Goal: Task Accomplishment & Management: Complete application form

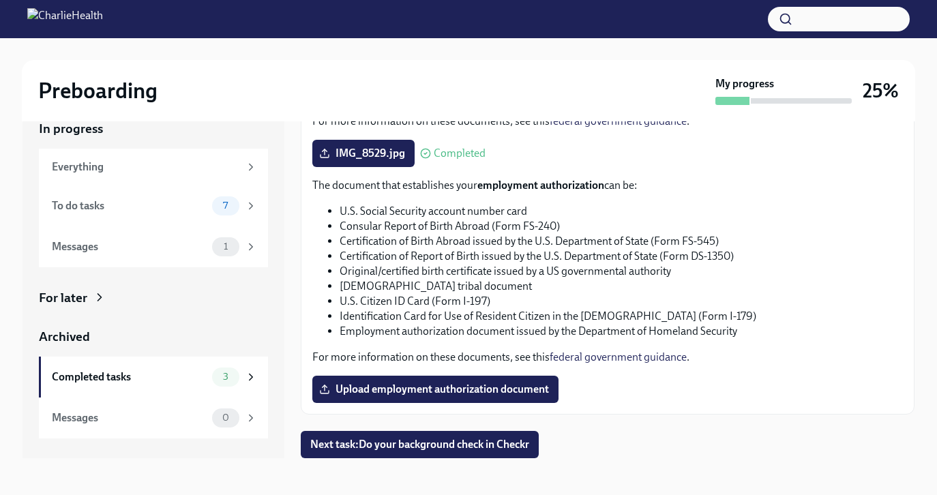
scroll to position [25, 0]
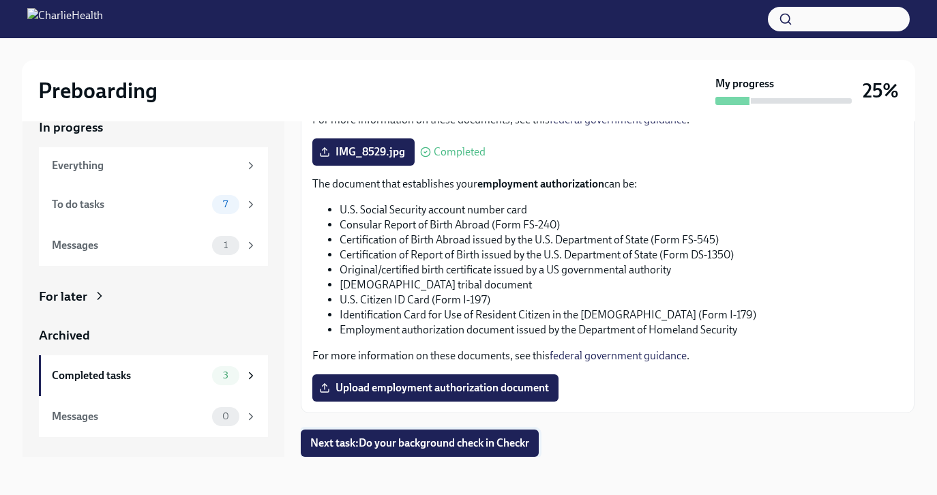
click at [429, 448] on span "Next task : Do your background check in Checkr" at bounding box center [419, 443] width 219 height 14
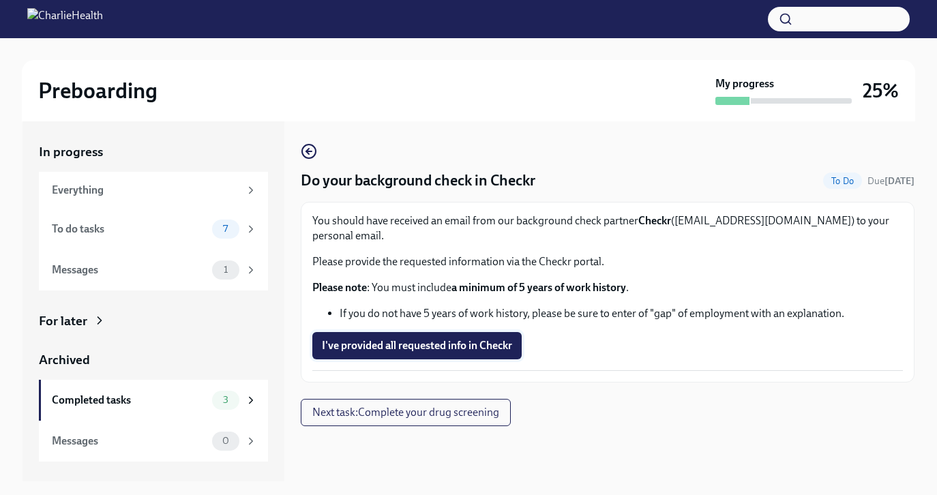
click at [458, 338] on button "I've provided all requested info in Checkr" at bounding box center [416, 345] width 209 height 27
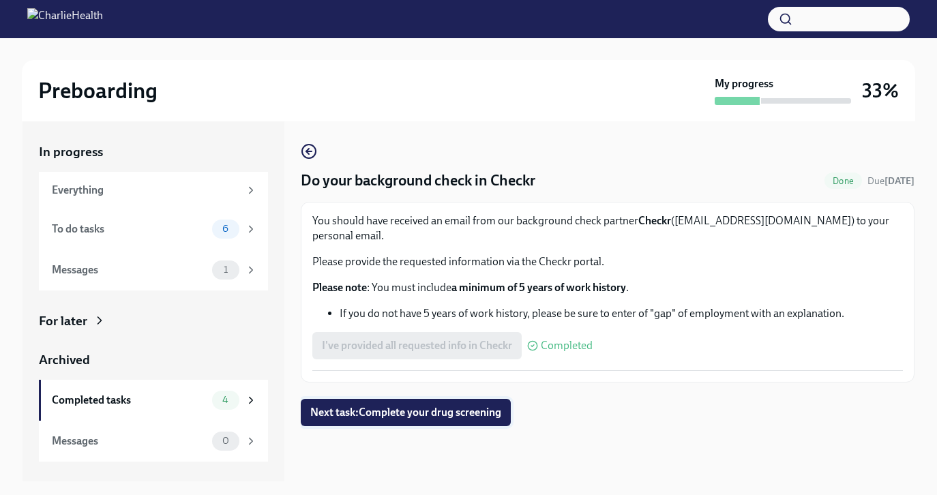
click at [424, 406] on span "Next task : Complete your drug screening" at bounding box center [405, 413] width 191 height 14
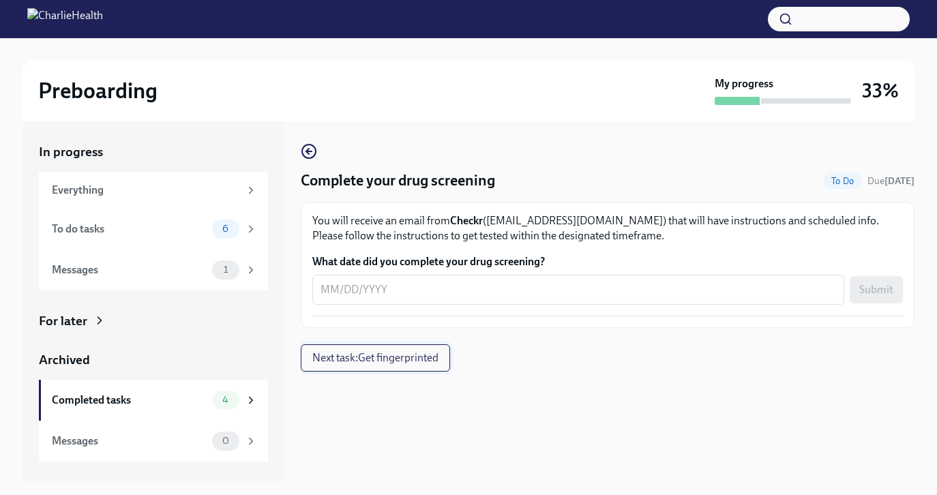
click at [416, 364] on span "Next task : Get fingerprinted" at bounding box center [375, 358] width 126 height 14
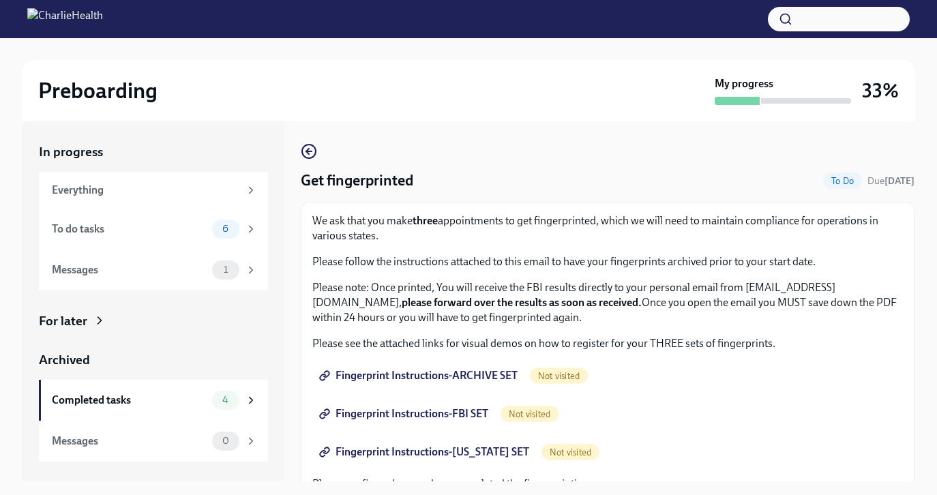
click at [560, 233] on p "We ask that you make three appointments to get fingerprinted, which we will nee…" at bounding box center [607, 228] width 591 height 30
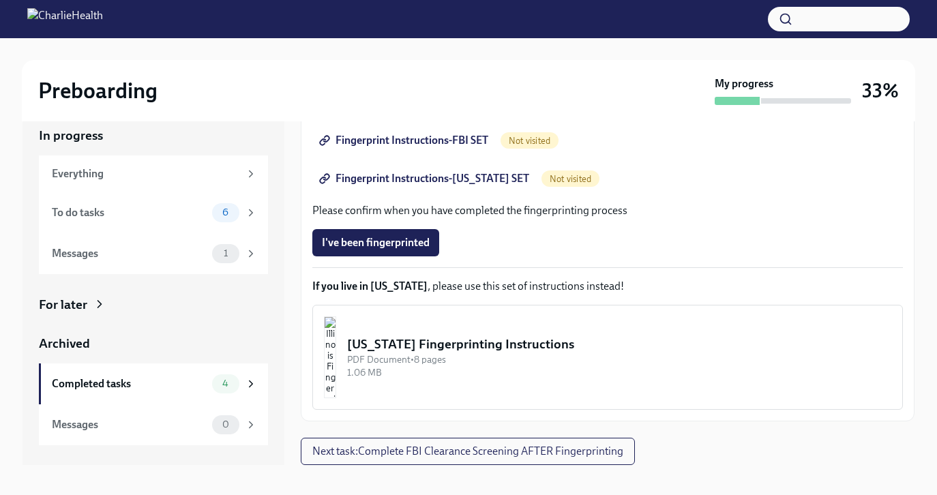
scroll to position [25, 0]
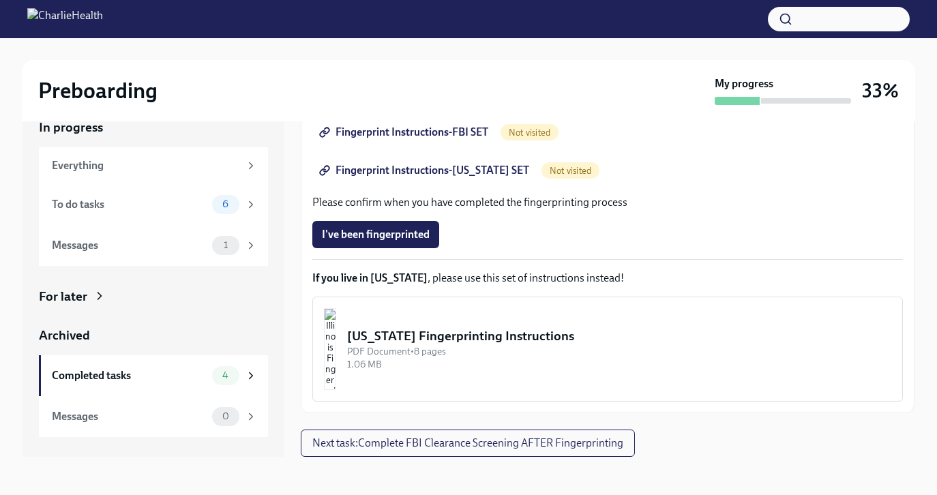
click at [336, 358] on img "button" at bounding box center [330, 349] width 12 height 82
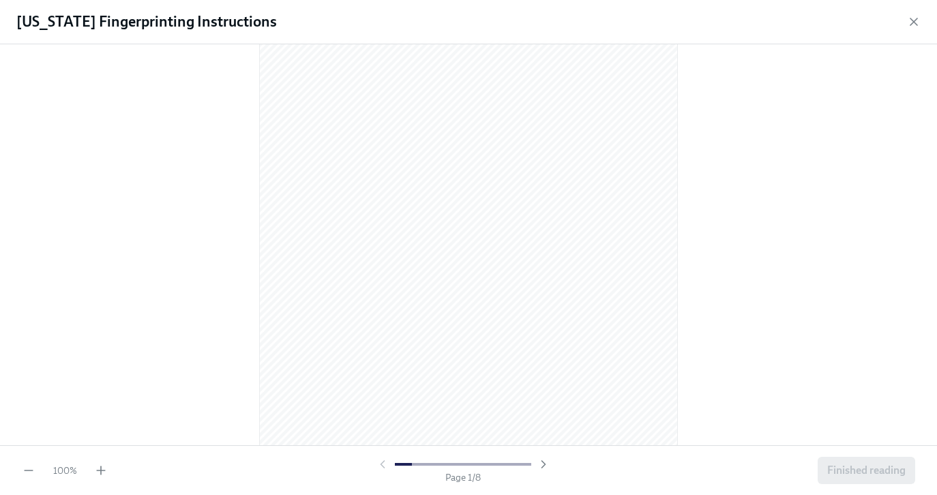
scroll to position [82, 0]
click at [243, 163] on div at bounding box center [468, 160] width 893 height 374
click at [235, 194] on div at bounding box center [468, 244] width 937 height 401
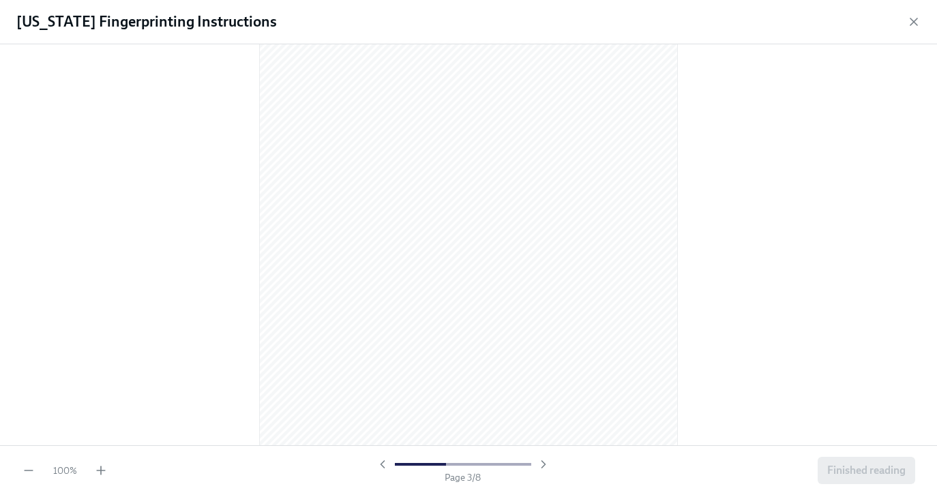
click at [256, 218] on div at bounding box center [468, 244] width 937 height 401
click at [142, 387] on div at bounding box center [468, 244] width 937 height 401
click at [201, 171] on div at bounding box center [468, 244] width 937 height 401
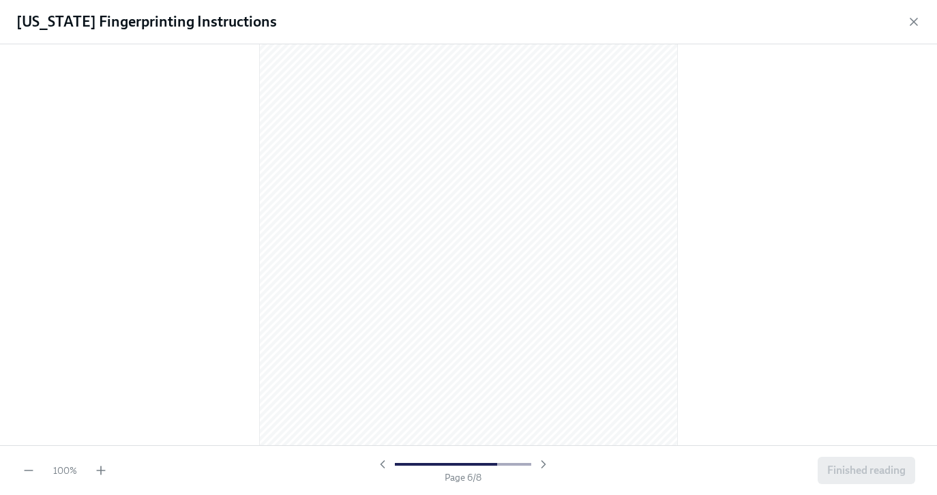
scroll to position [2938, 0]
click at [194, 211] on div at bounding box center [468, 244] width 937 height 401
click at [544, 465] on icon "button" at bounding box center [544, 465] width 14 height 14
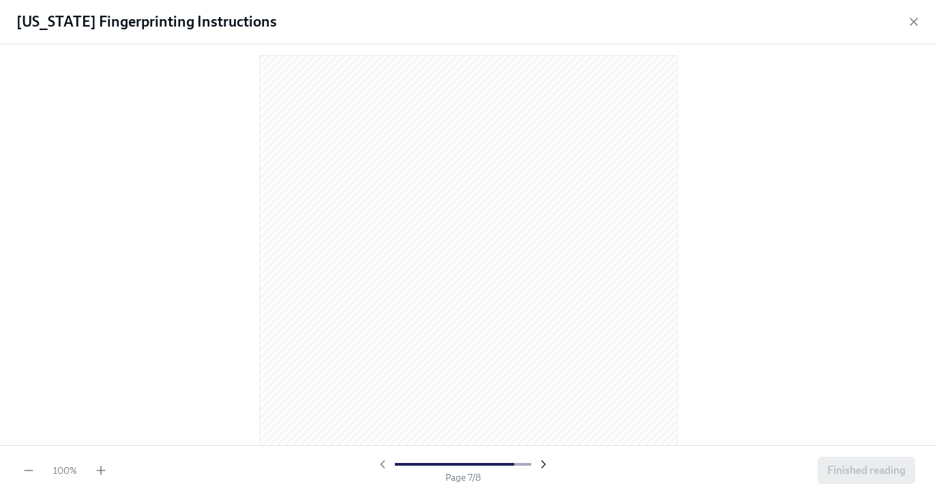
scroll to position [3325, 0]
click at [544, 465] on div at bounding box center [463, 465] width 175 height 14
click at [899, 472] on span "Finished reading" at bounding box center [866, 471] width 78 height 14
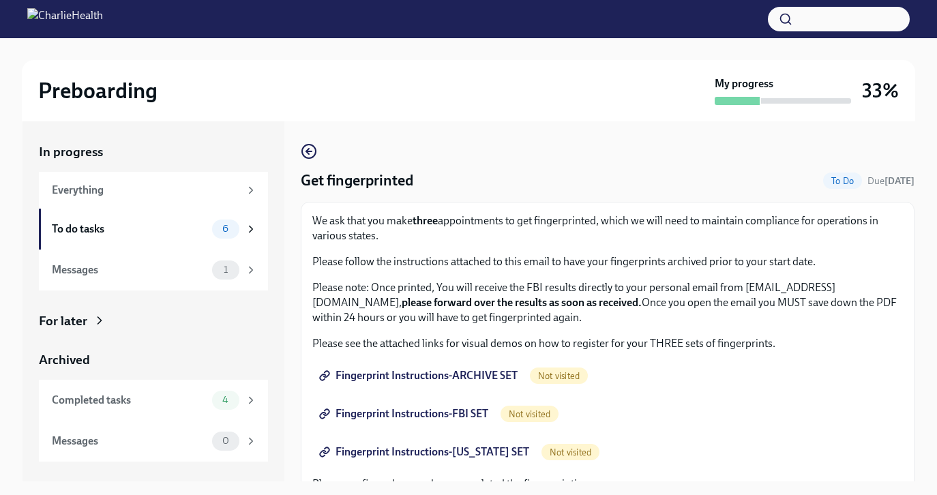
click at [777, 280] on p "Please note: Once printed, You will receive the FBI results directly to your pe…" at bounding box center [607, 302] width 591 height 45
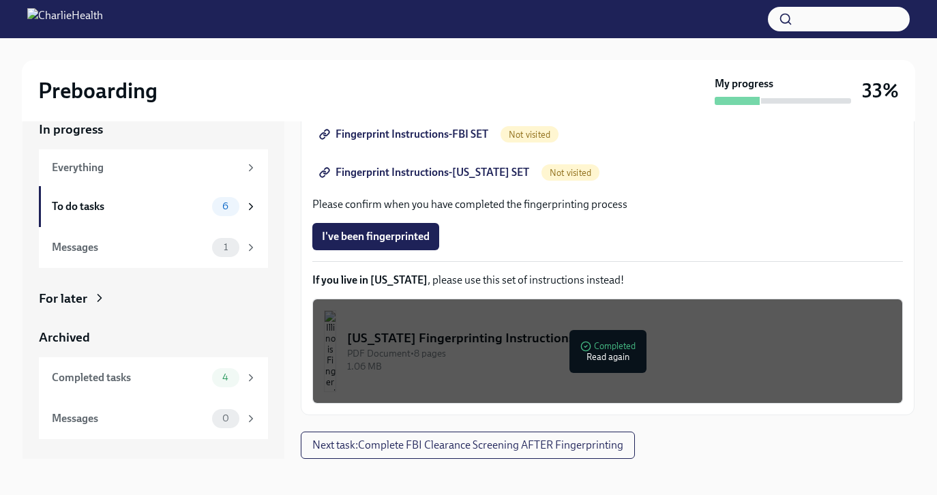
scroll to position [25, 0]
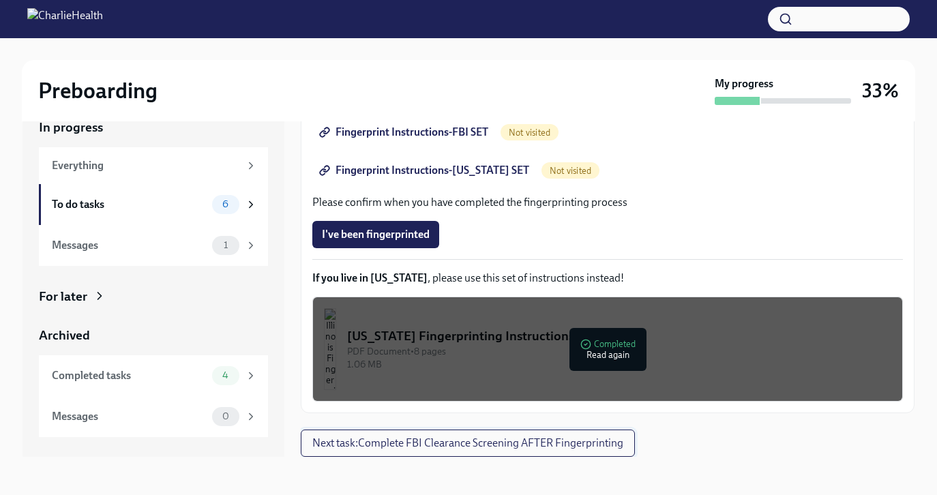
click at [395, 442] on span "Next task : Complete FBI Clearance Screening AFTER Fingerprinting" at bounding box center [467, 443] width 311 height 14
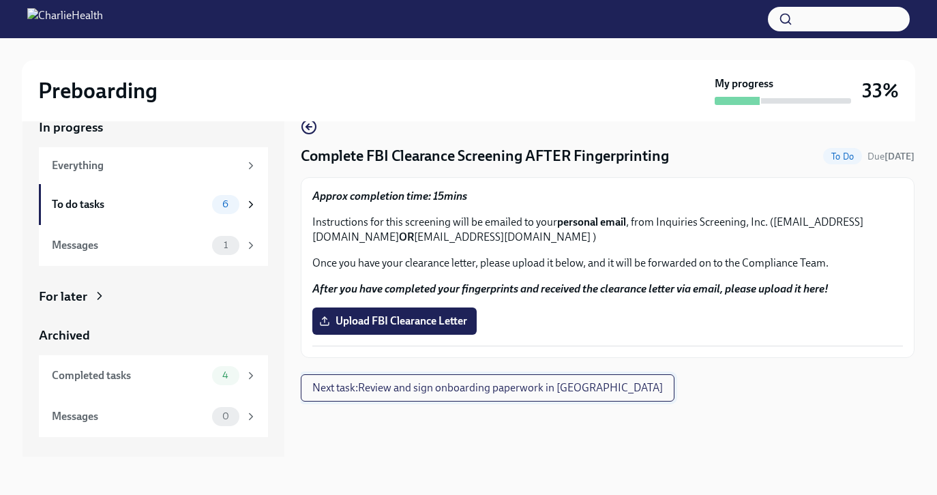
click at [423, 384] on span "Next task : Review and sign onboarding paperwork in UKG" at bounding box center [487, 388] width 351 height 14
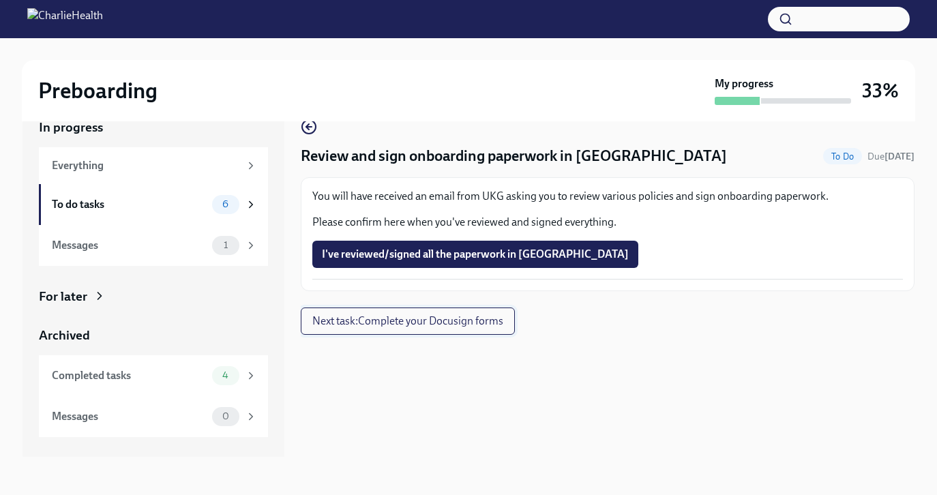
click at [381, 329] on button "Next task : Complete your Docusign forms" at bounding box center [408, 321] width 214 height 27
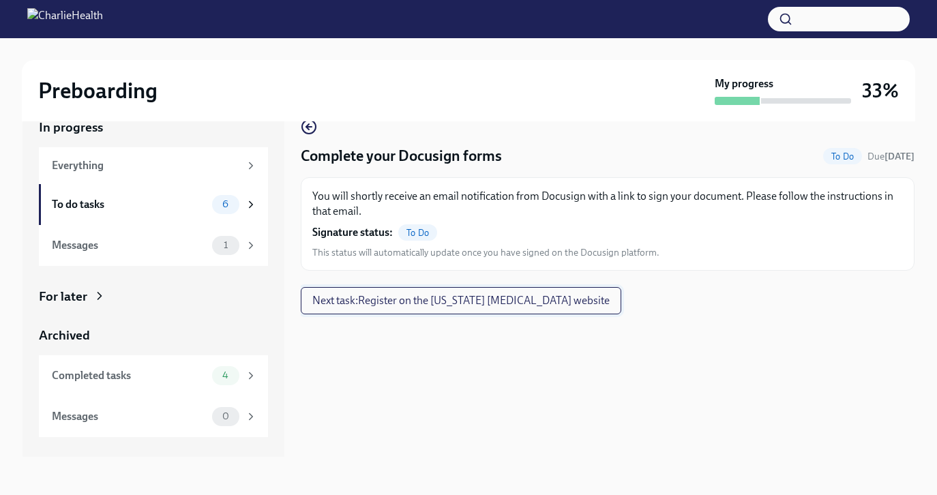
click at [364, 297] on span "Next task : Register on the Pennsylvania Child Abuse website" at bounding box center [460, 301] width 297 height 14
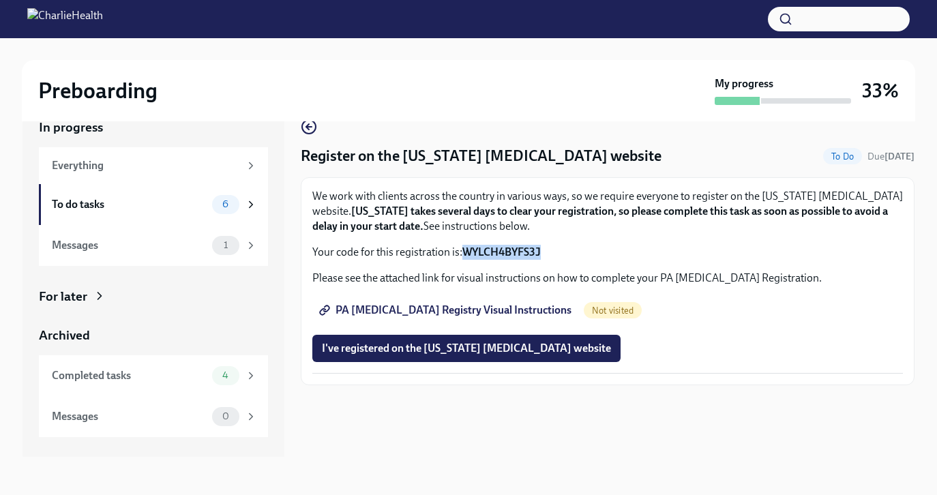
drag, startPoint x: 466, startPoint y: 251, endPoint x: 547, endPoint y: 253, distance: 80.5
click at [547, 253] on p "Your code for this registration is: WYLCH4BYFS3J" at bounding box center [607, 252] width 591 height 15
copy strong "WYLCH4BYFS3J"
click at [452, 309] on span "PA Child Abuse Registry Visual Instructions" at bounding box center [447, 310] width 250 height 14
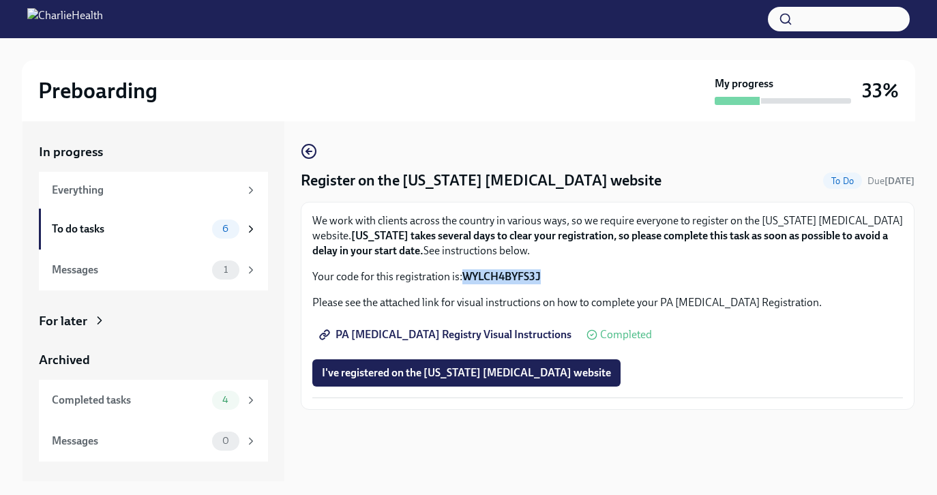
drag, startPoint x: 462, startPoint y: 278, endPoint x: 543, endPoint y: 269, distance: 81.0
click at [544, 269] on div "We work with clients across the country in various ways, so we require everyone…" at bounding box center [607, 248] width 591 height 71
click at [476, 264] on div "We work with clients across the country in various ways, so we require everyone…" at bounding box center [607, 248] width 591 height 71
drag, startPoint x: 465, startPoint y: 277, endPoint x: 552, endPoint y: 276, distance: 86.6
click at [552, 276] on p "Your code for this registration is: WYLCH4BYFS3J" at bounding box center [607, 276] width 591 height 15
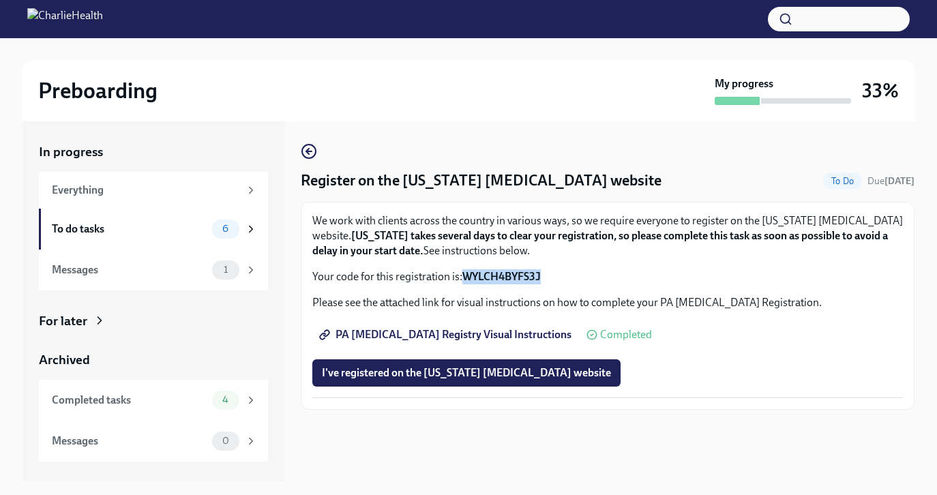
copy strong "WYLCH4BYFS3J"
click at [334, 373] on span "I've registered on the Pennsylvania Child Abuse website" at bounding box center [466, 373] width 289 height 14
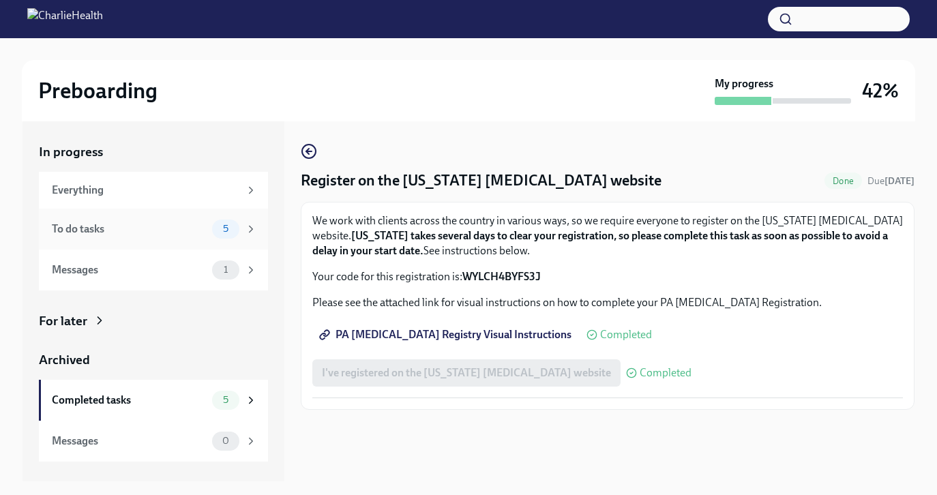
click at [254, 230] on icon at bounding box center [251, 229] width 12 height 12
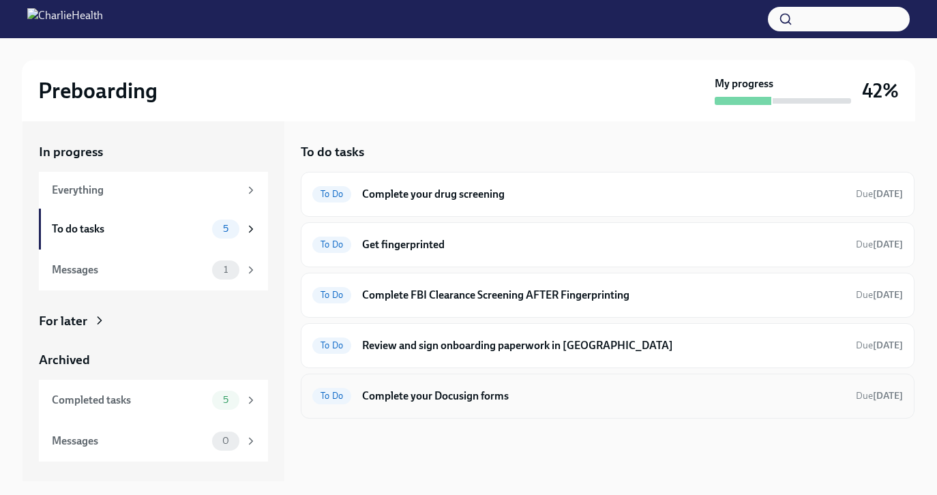
click at [418, 398] on h6 "Complete your Docusign forms" at bounding box center [603, 396] width 483 height 15
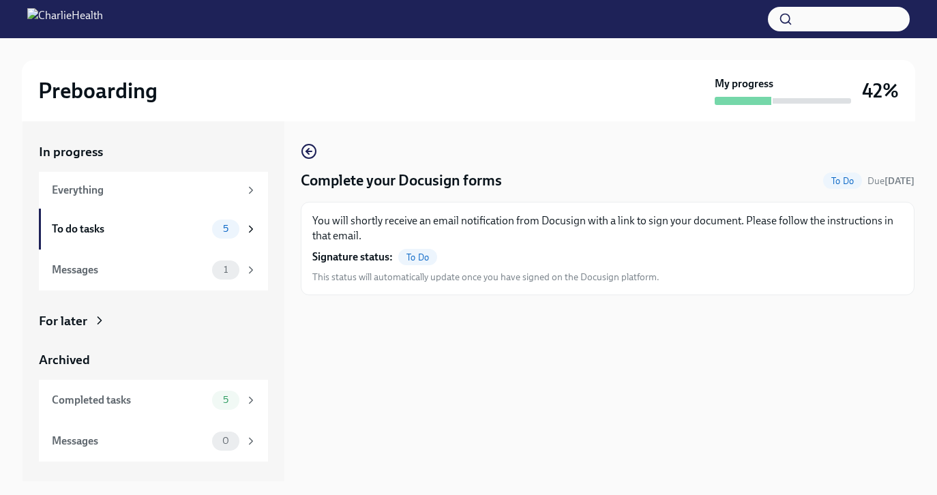
click at [407, 258] on span "To Do" at bounding box center [417, 257] width 39 height 10
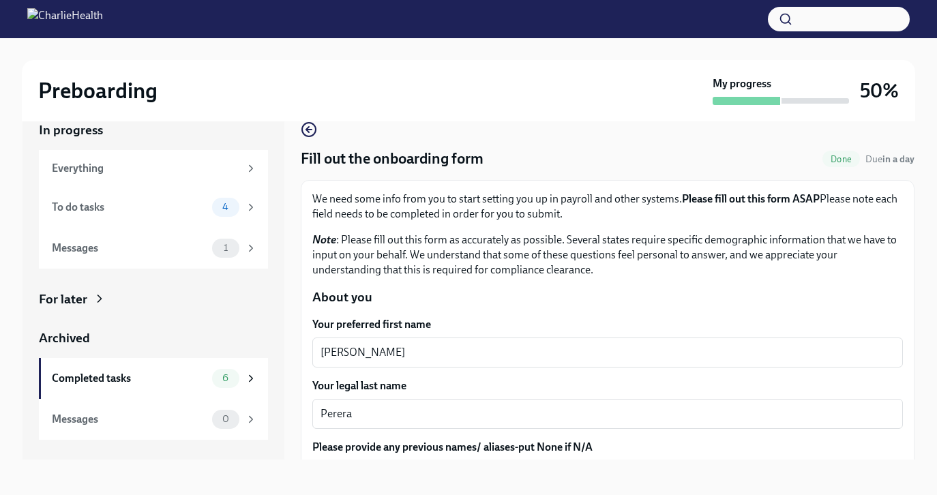
scroll to position [25, 0]
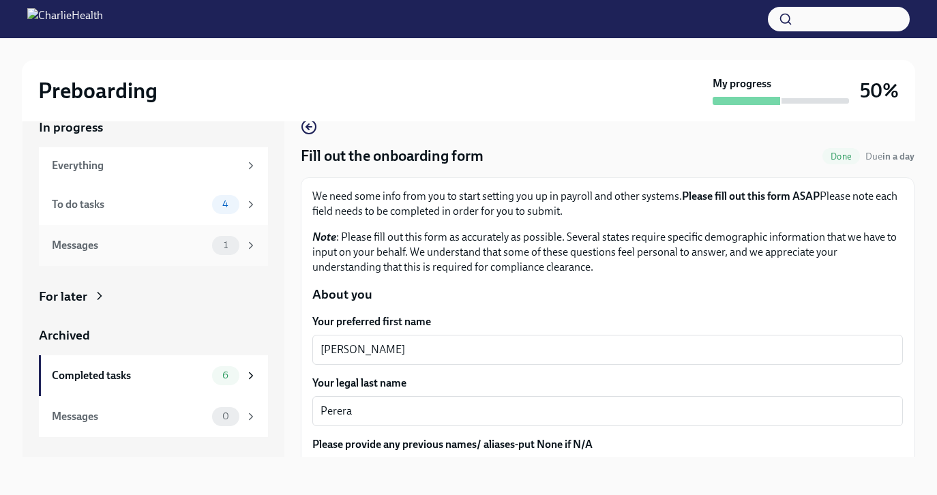
click at [241, 233] on div "Messages 1" at bounding box center [153, 245] width 229 height 41
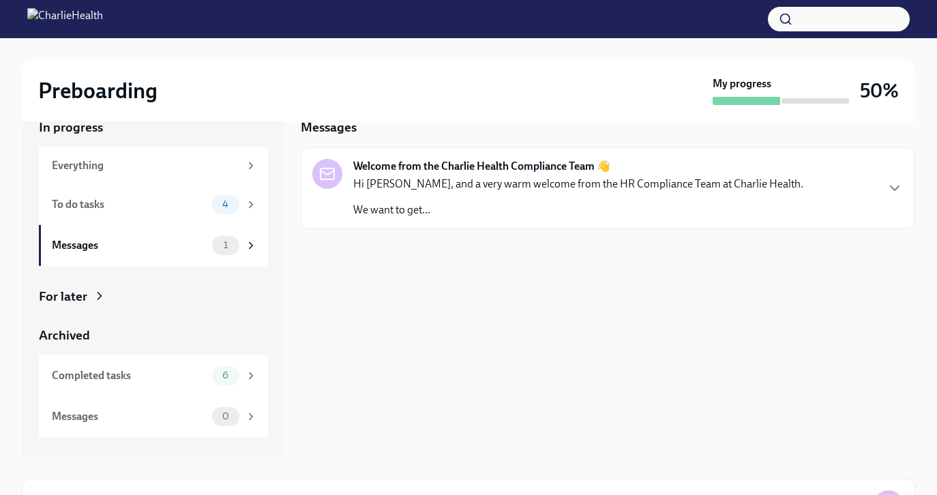
click at [421, 198] on div "Hi [PERSON_NAME], and a very warm welcome from the HR Compliance Team at Charli…" at bounding box center [578, 197] width 450 height 41
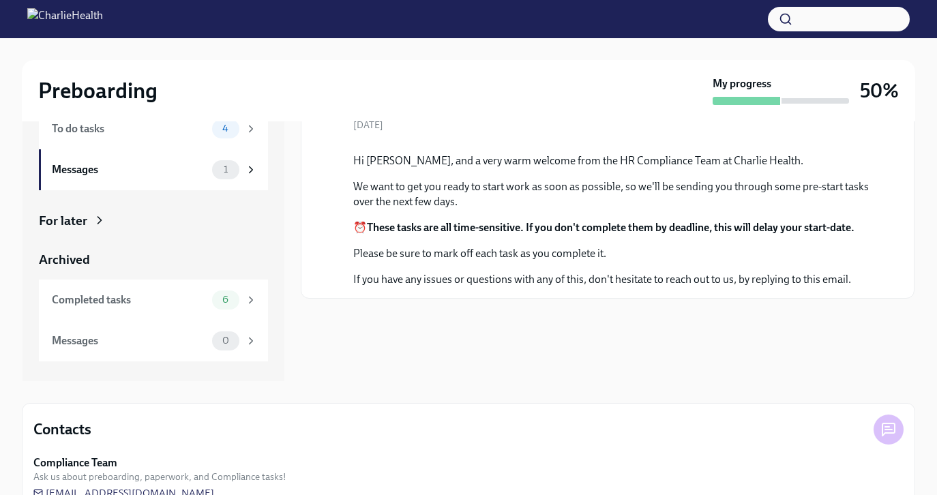
scroll to position [133, 0]
